Goal: Check status: Check status

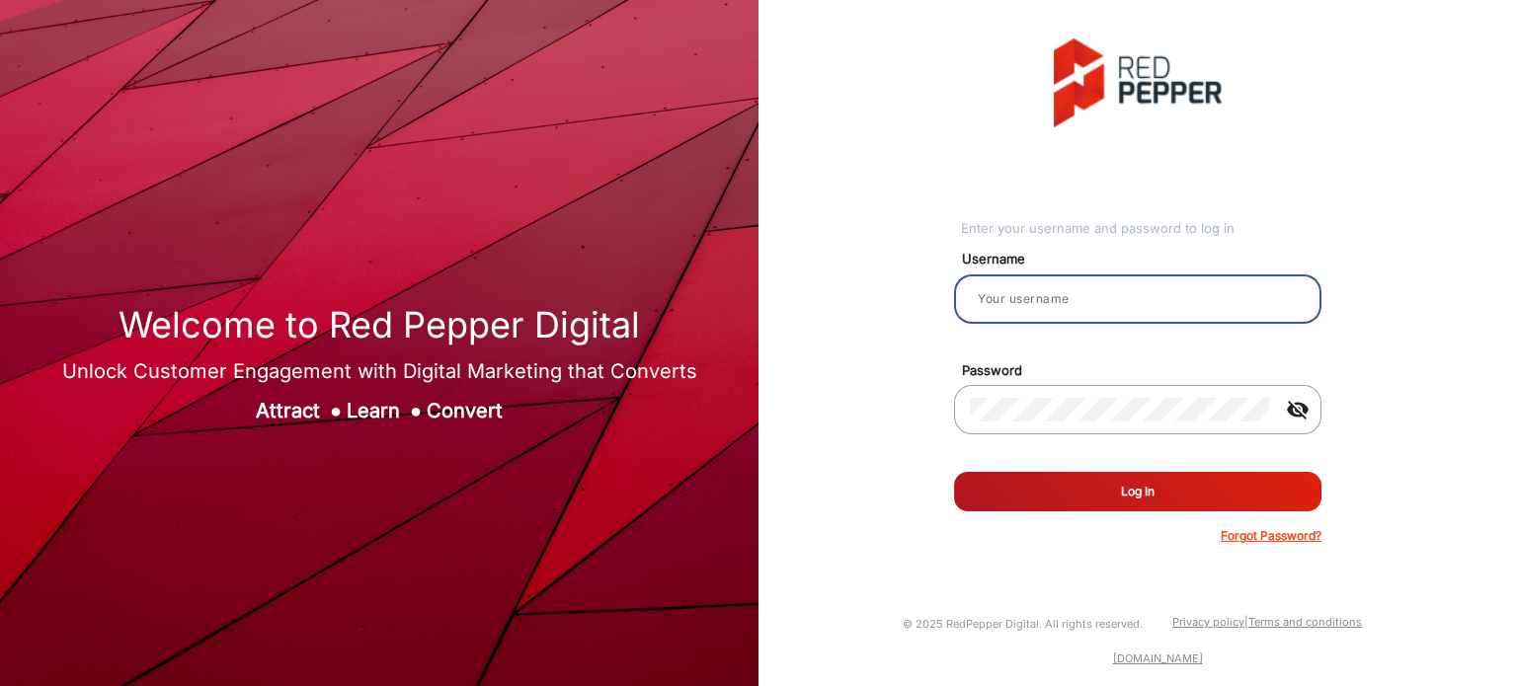
click at [1026, 293] on input "email" at bounding box center [1138, 299] width 336 height 24
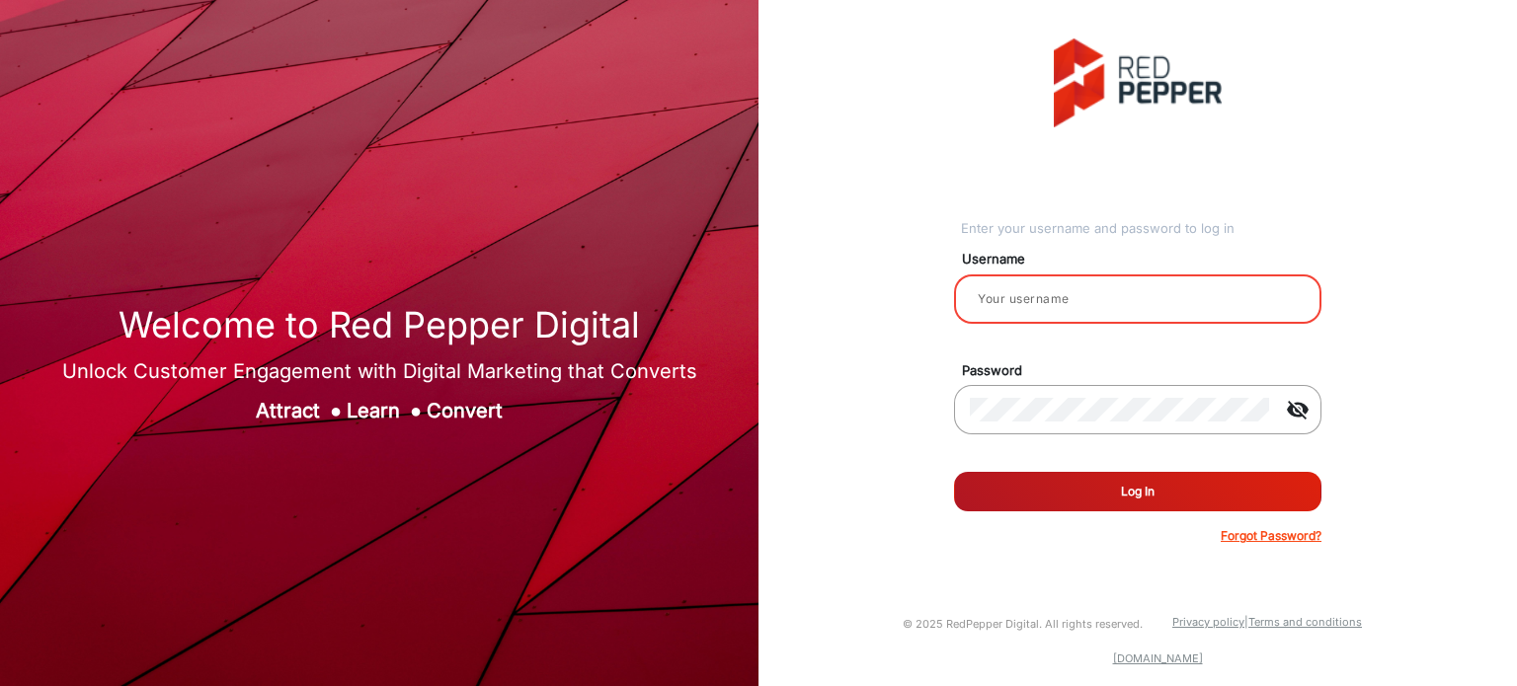
type input "Rachael"
click at [1047, 497] on button "Log In" at bounding box center [1137, 491] width 367 height 39
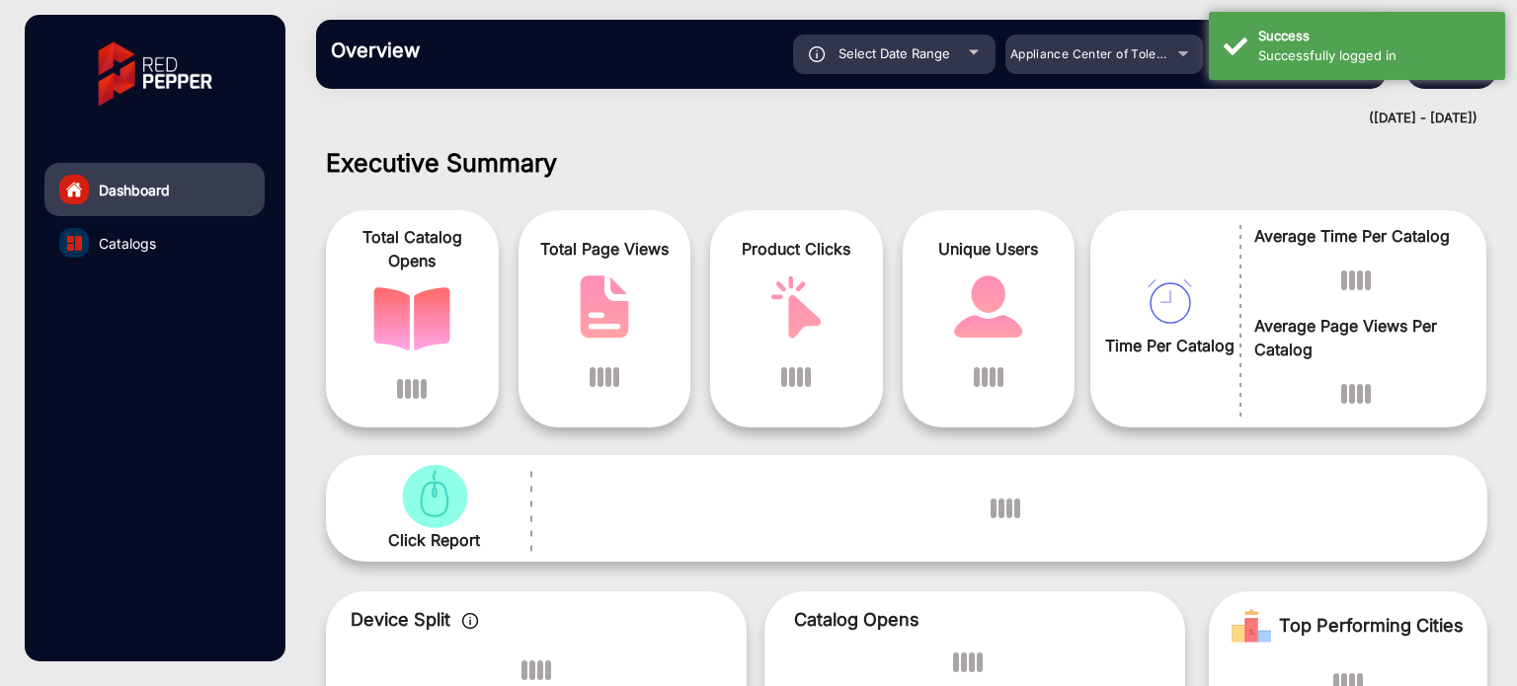
scroll to position [15, 0]
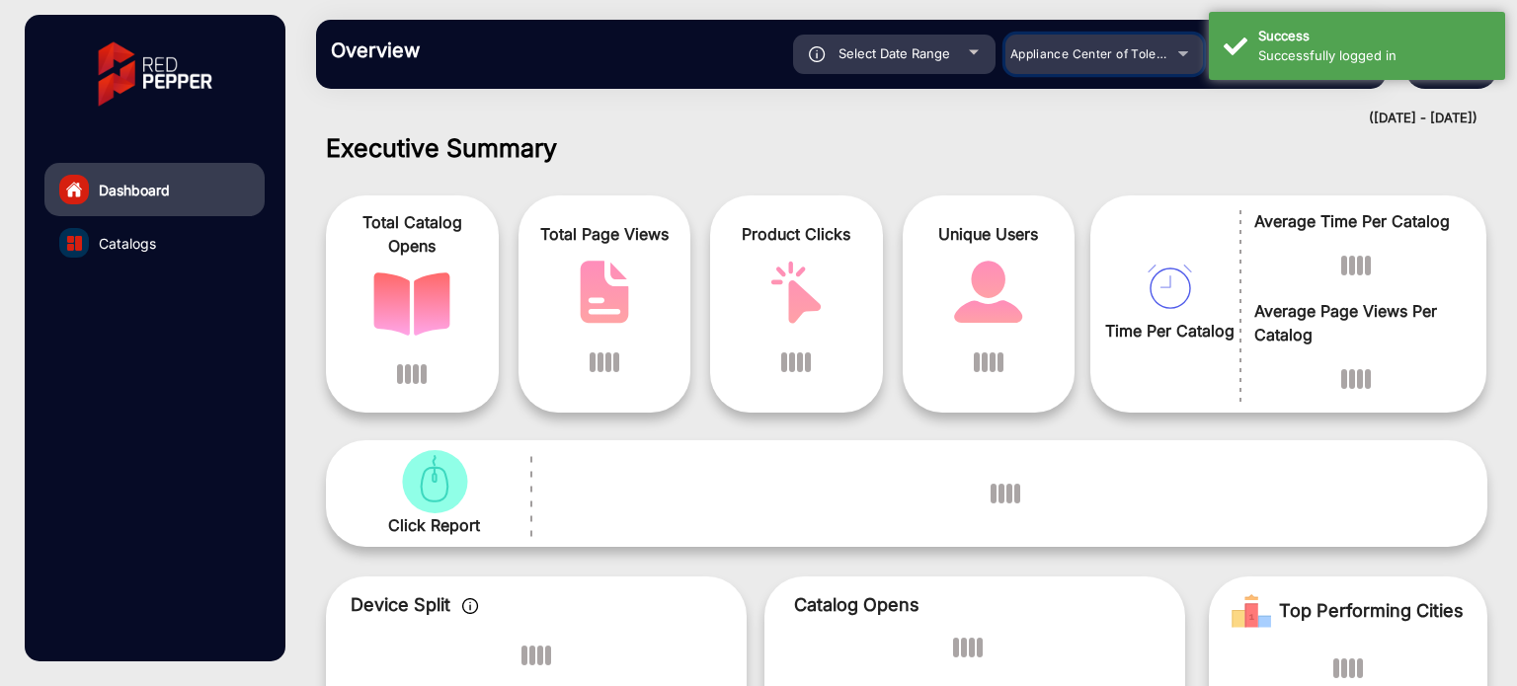
click at [1177, 48] on div "Appliance Center of Toledo, Inc." at bounding box center [1103, 54] width 197 height 24
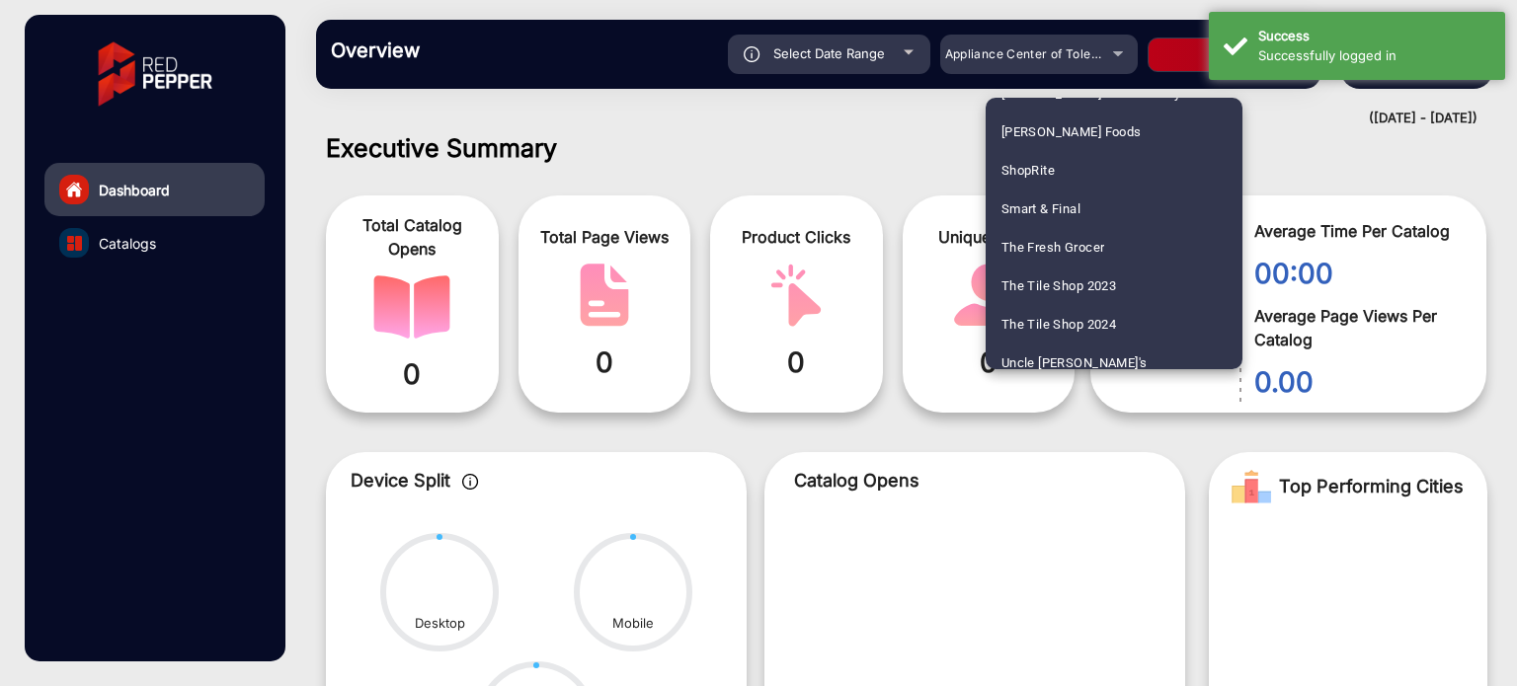
scroll to position [1171, 0]
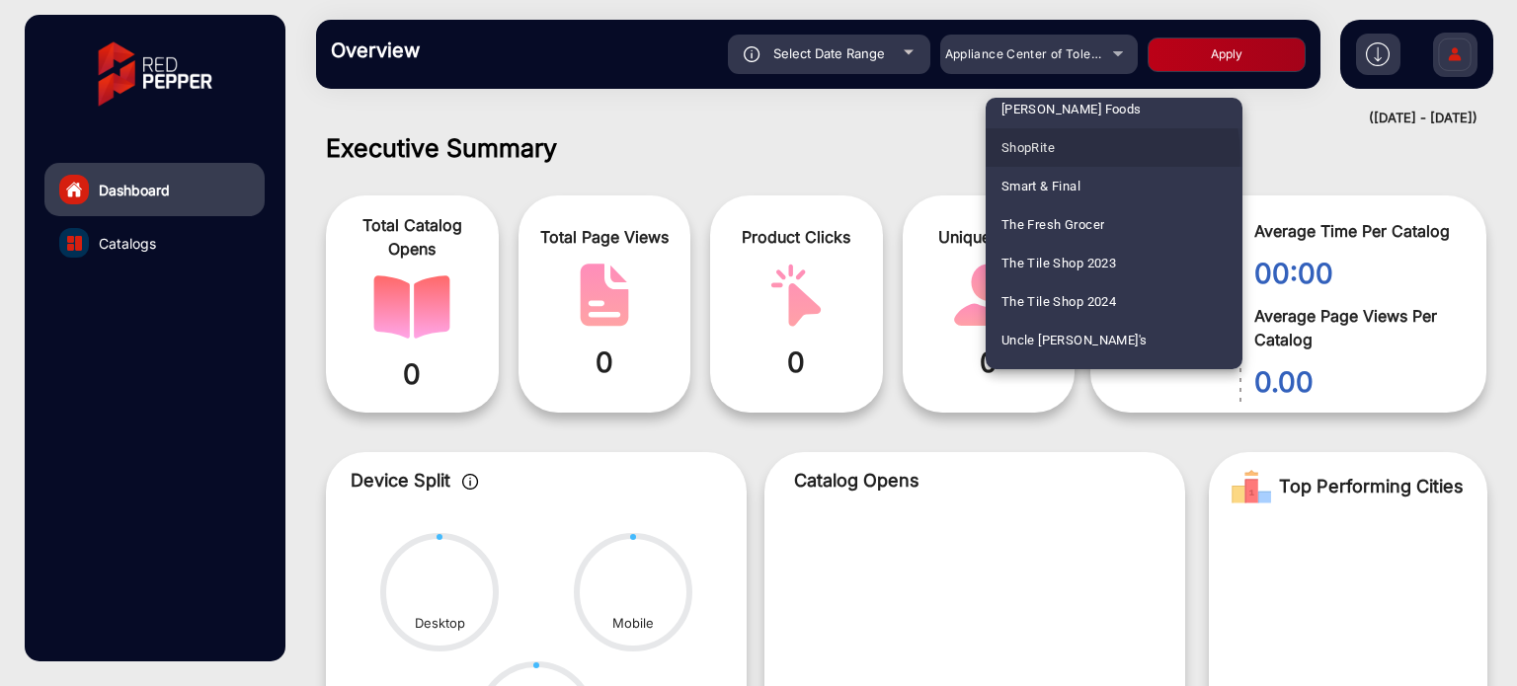
click at [1066, 157] on mat-option "ShopRite" at bounding box center [1113, 147] width 257 height 39
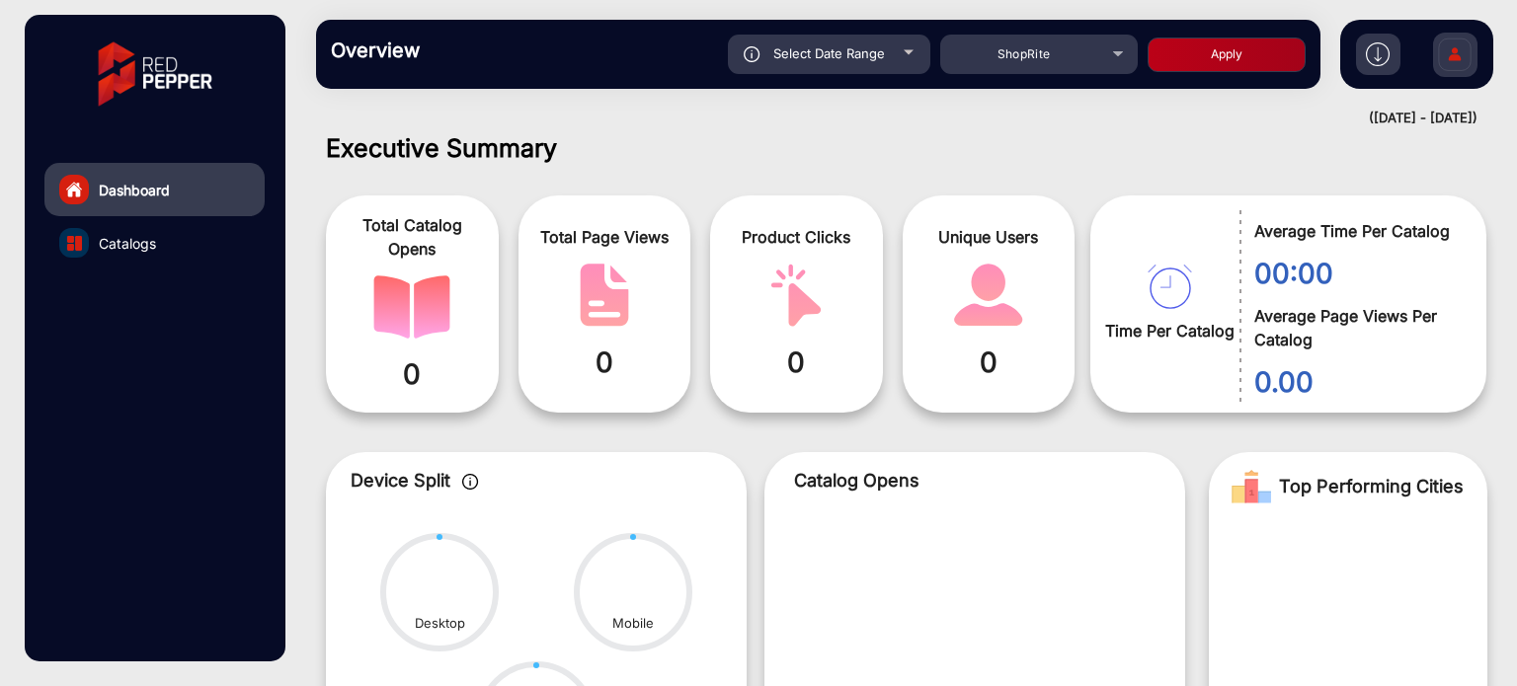
click at [1248, 62] on button "Apply" at bounding box center [1226, 55] width 158 height 35
type input "[DATE]"
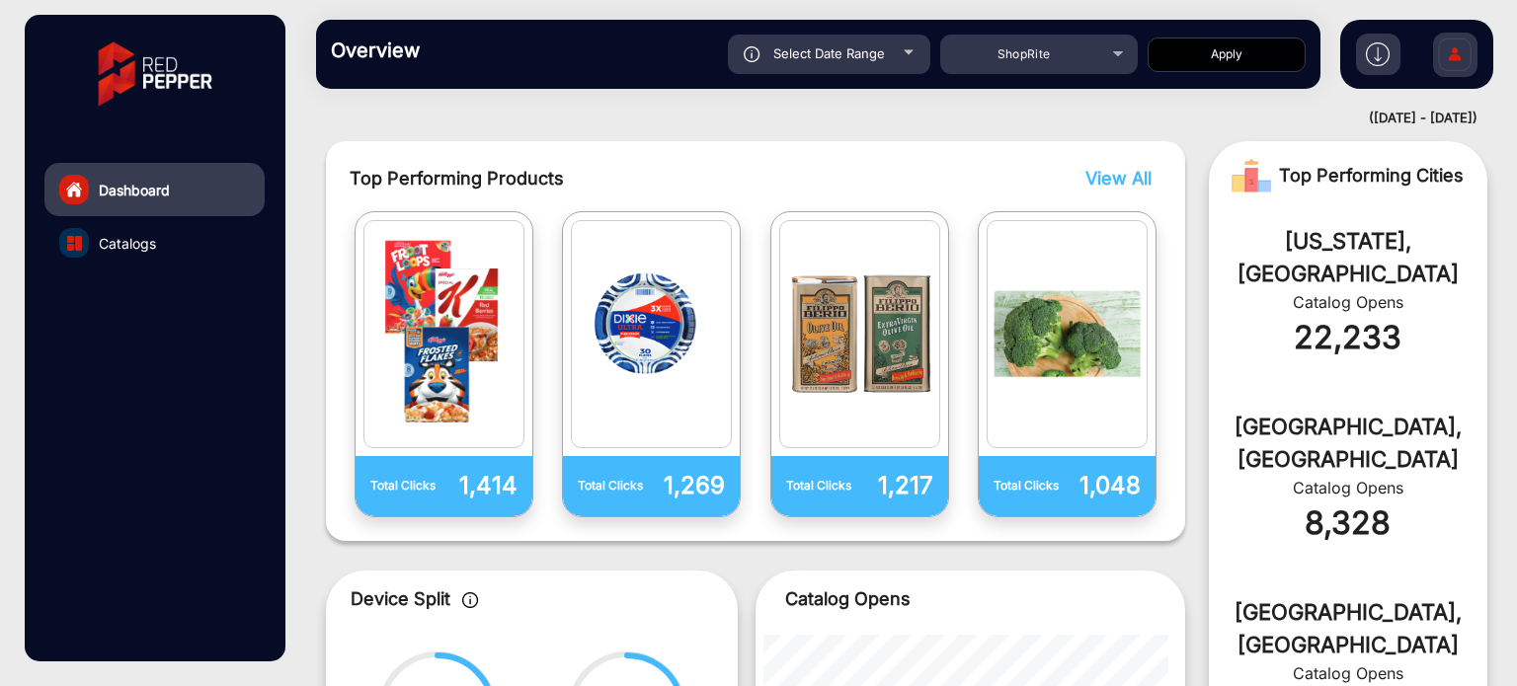
scroll to position [0, 0]
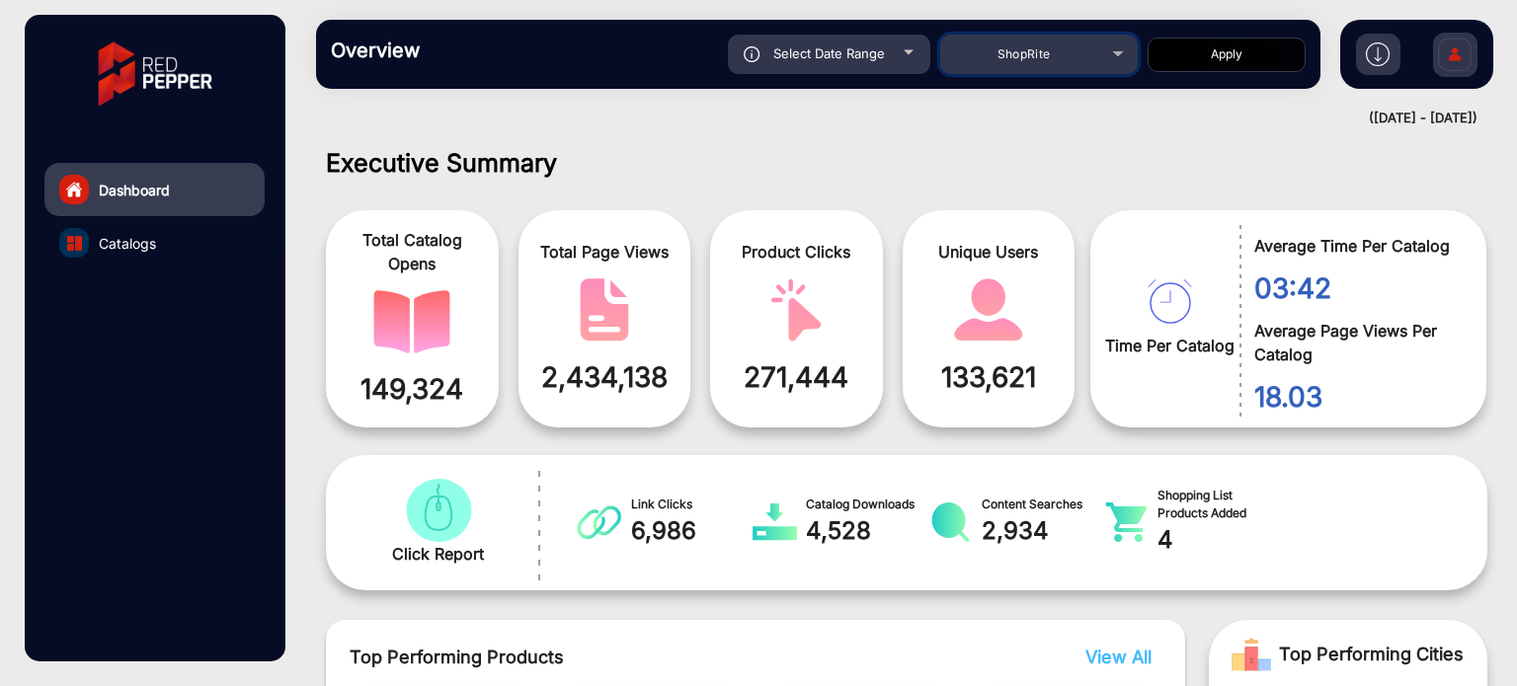
click at [1130, 52] on div "ShopRite" at bounding box center [1038, 54] width 197 height 24
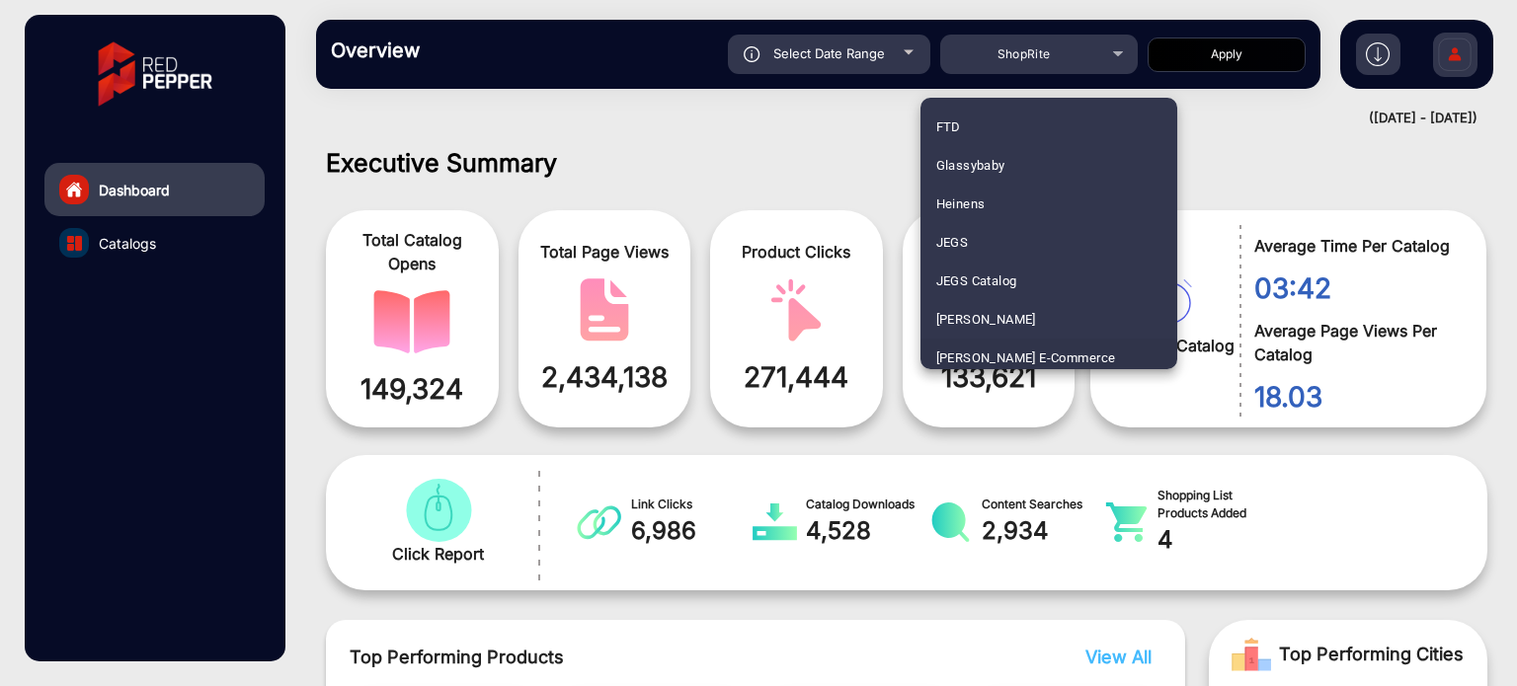
scroll to position [691, 0]
